Goal: Find specific page/section: Find specific page/section

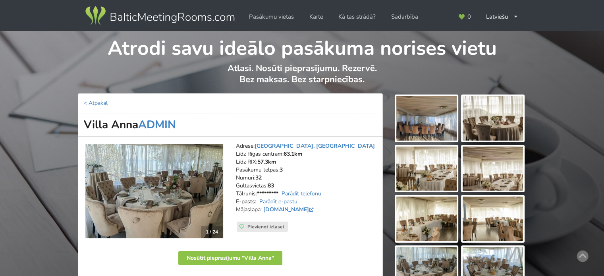
click at [158, 21] on img at bounding box center [160, 16] width 152 height 22
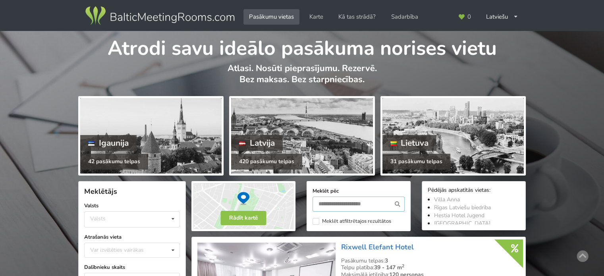
click at [319, 203] on input "text" at bounding box center [358, 204] width 92 height 15
type input "******"
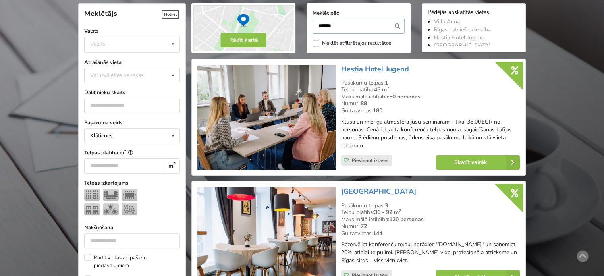
scroll to position [218, 0]
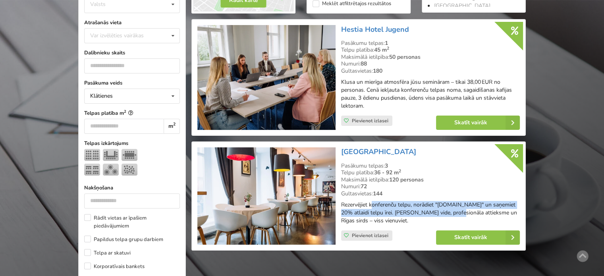
drag, startPoint x: 445, startPoint y: 209, endPoint x: 462, endPoint y: 212, distance: 17.6
click at [460, 212] on p "Rezervējiet konferenču telpu, norādiet "BalticMeetingRooms.com" un saņemiet 20%…" at bounding box center [430, 213] width 179 height 24
click at [462, 212] on p "Rezervējiet konferenču telpu, norādiet "BalticMeetingRooms.com" un saņemiet 20%…" at bounding box center [430, 213] width 179 height 24
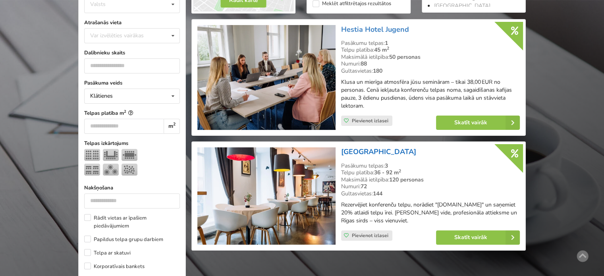
click at [364, 153] on link "[GEOGRAPHIC_DATA]" at bounding box center [378, 152] width 75 height 10
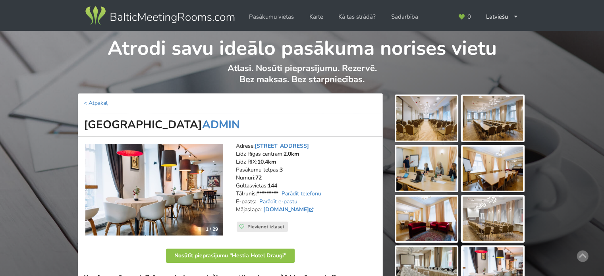
scroll to position [119, 0]
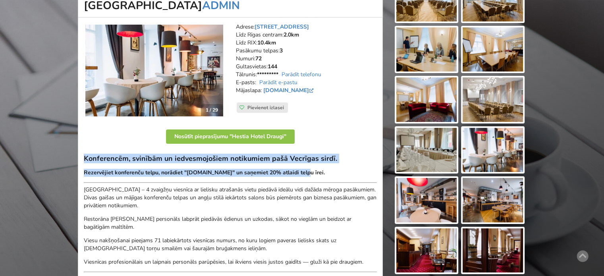
drag, startPoint x: 84, startPoint y: 159, endPoint x: 308, endPoint y: 169, distance: 224.1
click at [308, 169] on div "Konferencēm, svinībām un iedvesmojošiem notikumiem pašā Vecrīgas sirdī. Rezervē…" at bounding box center [230, 222] width 293 height 137
click at [301, 169] on strong "Rezervējiet konferenču telpu, norādiet "[DOMAIN_NAME]" un saņemiet 20% atlaidi …" at bounding box center [204, 173] width 241 height 8
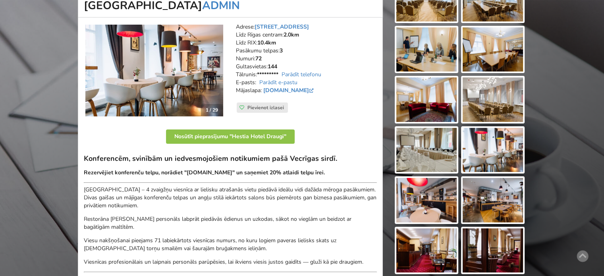
drag, startPoint x: 344, startPoint y: 171, endPoint x: 131, endPoint y: 171, distance: 212.8
click at [131, 171] on p "Rezervējiet konferenču telpu, norādiet "[DOMAIN_NAME]" un saņemiet 20% atlaidi …" at bounding box center [230, 173] width 293 height 8
drag, startPoint x: 83, startPoint y: 172, endPoint x: 353, endPoint y: 174, distance: 269.2
click at [353, 174] on p "Rezervējiet konferenču telpu, norādiet "[DOMAIN_NAME]" un saņemiet 20% atlaidi …" at bounding box center [230, 173] width 293 height 8
copy strong "Rezervējiet konferenču telpu, norādiet "[DOMAIN_NAME]" un saņemiet 20% atlaidi …"
